Goal: Transaction & Acquisition: Book appointment/travel/reservation

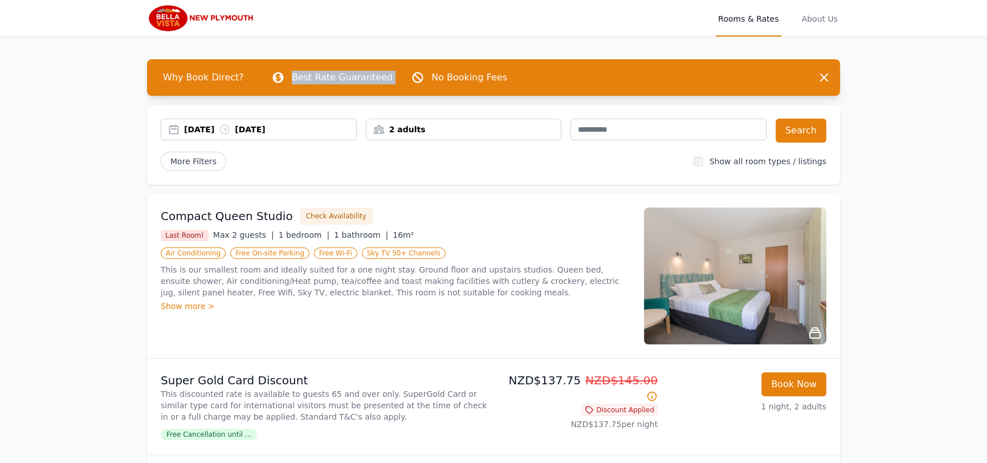
drag, startPoint x: 378, startPoint y: 77, endPoint x: 251, endPoint y: 81, distance: 127.7
click at [251, 81] on div "Why Book Direct? Best Rate Guaranteed No Booking Fees" at bounding box center [481, 77] width 654 height 23
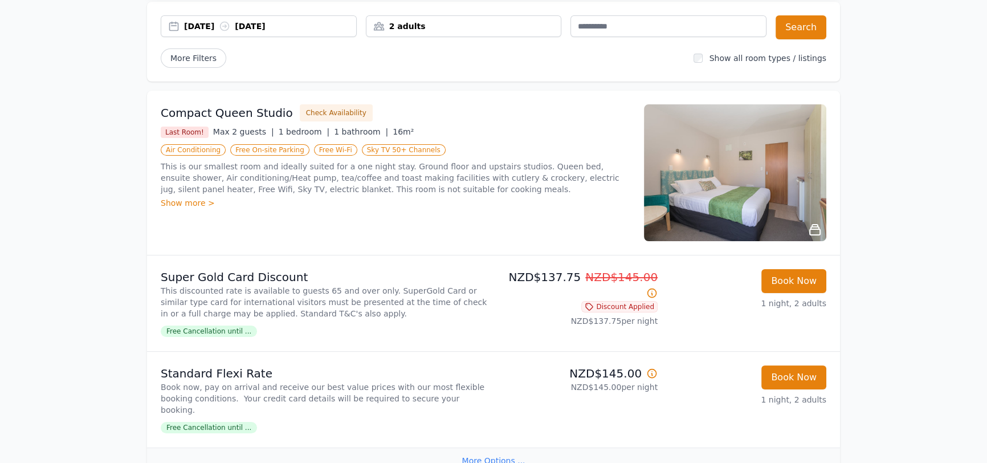
click at [489, 448] on div "More Options ..." at bounding box center [493, 460] width 693 height 26
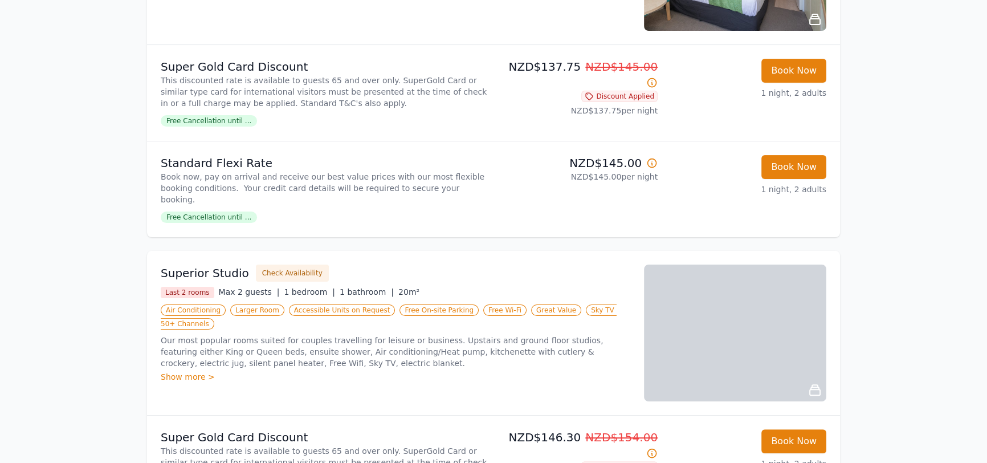
scroll to position [259, 0]
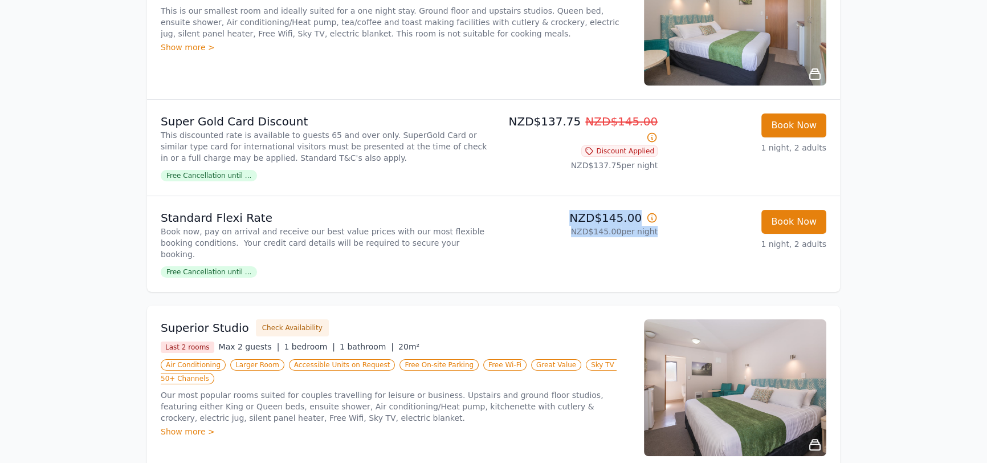
drag, startPoint x: 667, startPoint y: 220, endPoint x: 566, endPoint y: 218, distance: 100.3
click at [566, 218] on li "Standard Flexi Rate Book now, pay on arrival and receive our best value prices …" at bounding box center [493, 243] width 693 height 96
drag, startPoint x: 163, startPoint y: 230, endPoint x: 435, endPoint y: 244, distance: 272.2
click at [435, 244] on p "Book now, pay on arrival and receive our best value prices with our most flexib…" at bounding box center [325, 243] width 328 height 34
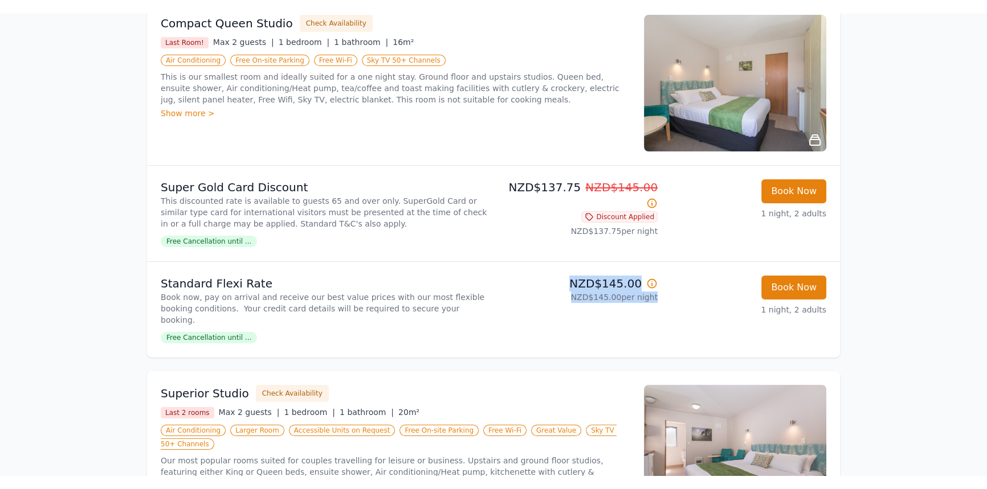
scroll to position [207, 0]
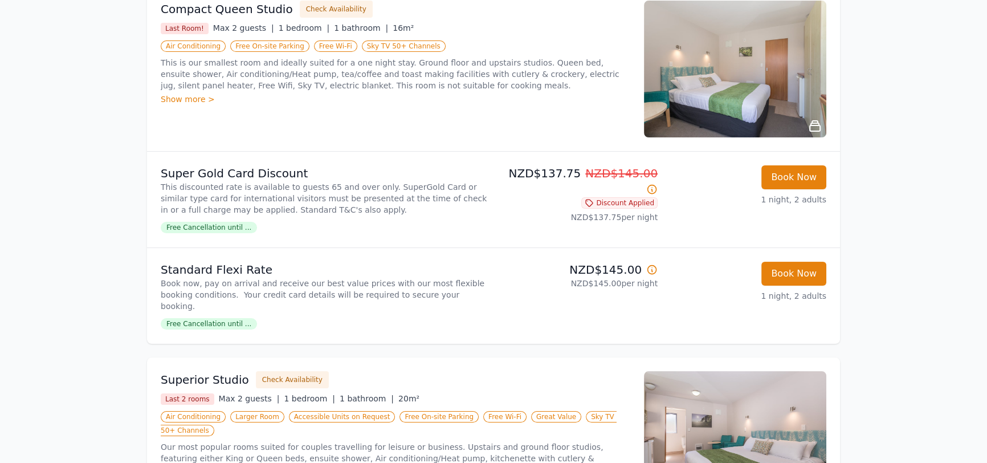
click at [313, 258] on li "Standard Flexi Rate Book now, pay on arrival and receive our best value prices …" at bounding box center [493, 295] width 693 height 96
drag, startPoint x: 665, startPoint y: 273, endPoint x: 581, endPoint y: 276, distance: 84.4
click at [581, 276] on li "Standard Flexi Rate Book now, pay on arrival and receive our best value prices …" at bounding box center [493, 295] width 693 height 96
